Goal: Information Seeking & Learning: Check status

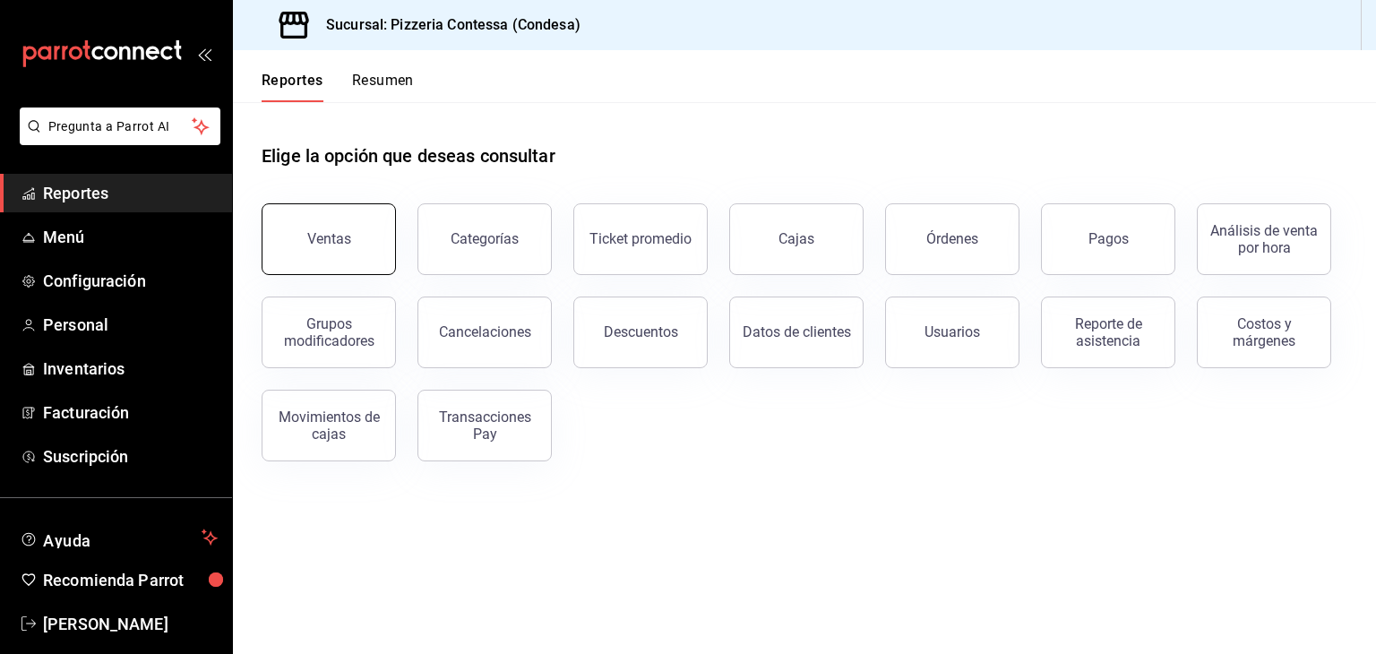
click at [346, 234] on div "Ventas" at bounding box center [329, 238] width 44 height 17
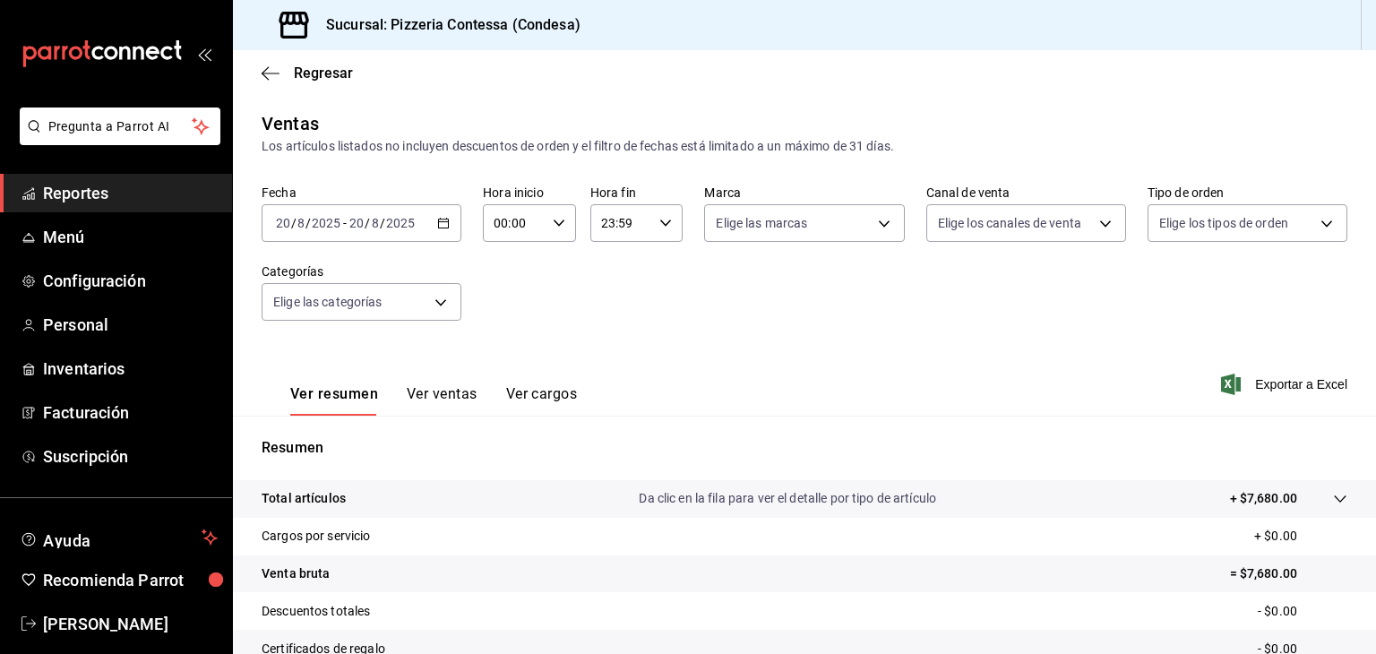
scroll to position [204, 0]
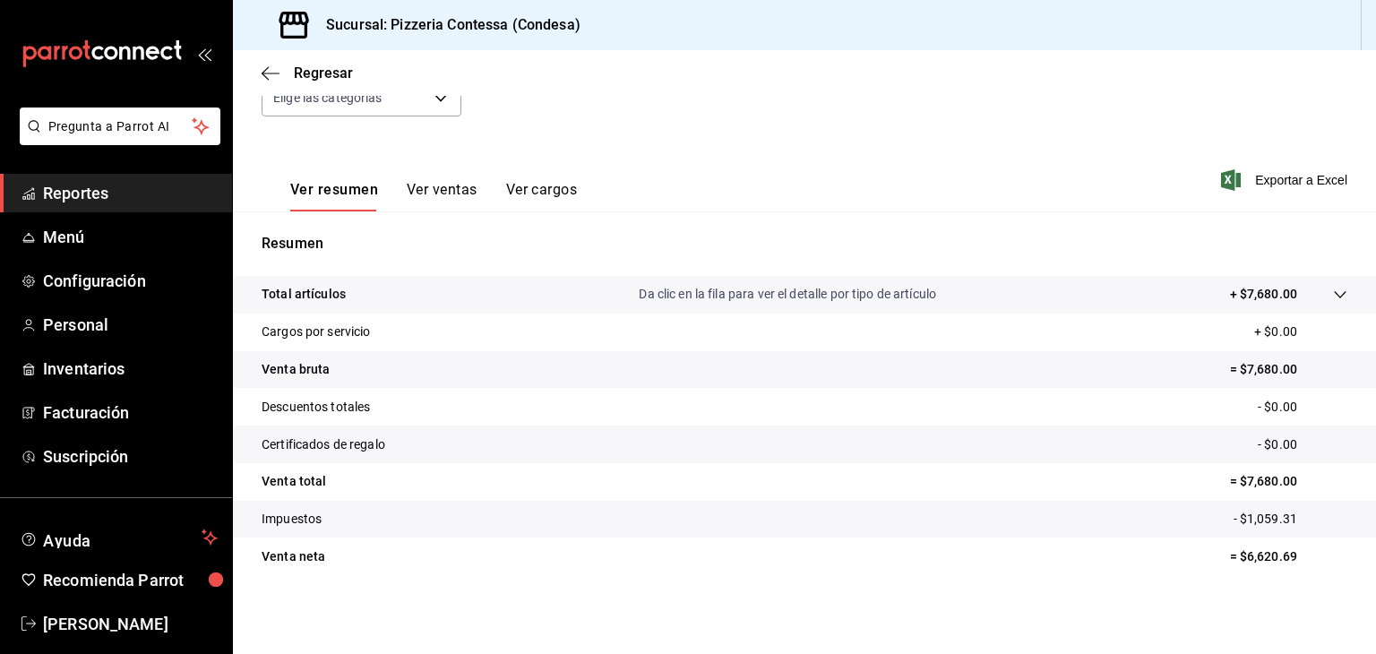
click at [450, 204] on button "Ver ventas" at bounding box center [442, 196] width 71 height 30
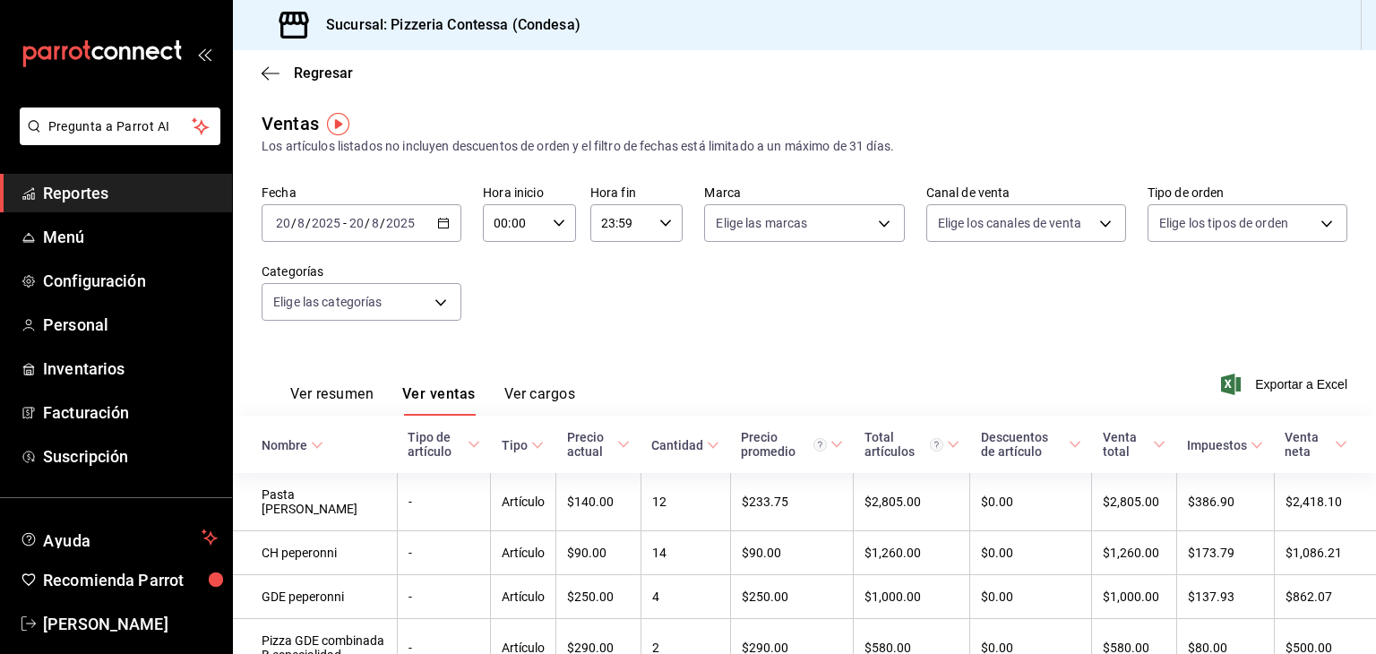
click at [315, 401] on button "Ver resumen" at bounding box center [331, 400] width 83 height 30
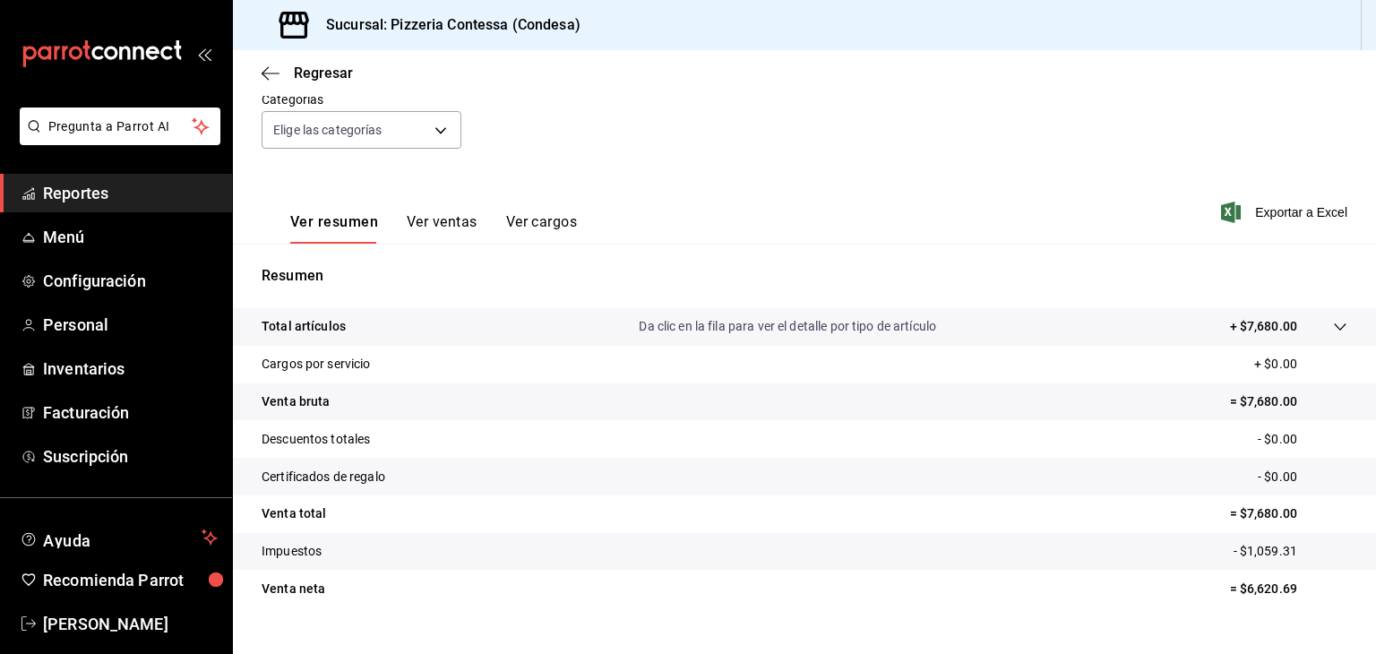
scroll to position [204, 0]
